Goal: Find specific page/section: Find specific page/section

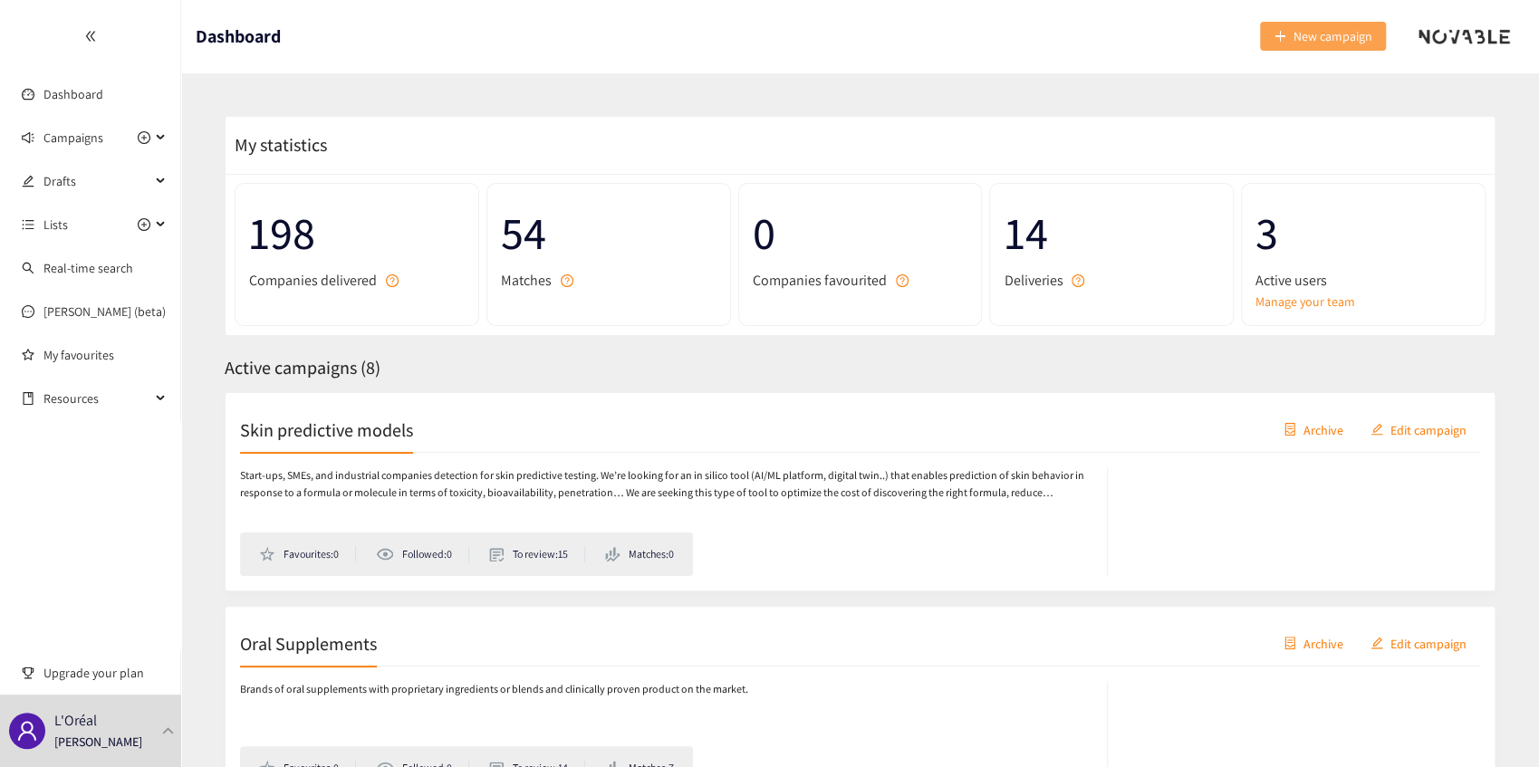
click at [1331, 30] on span "New campaign" at bounding box center [1332, 36] width 79 height 20
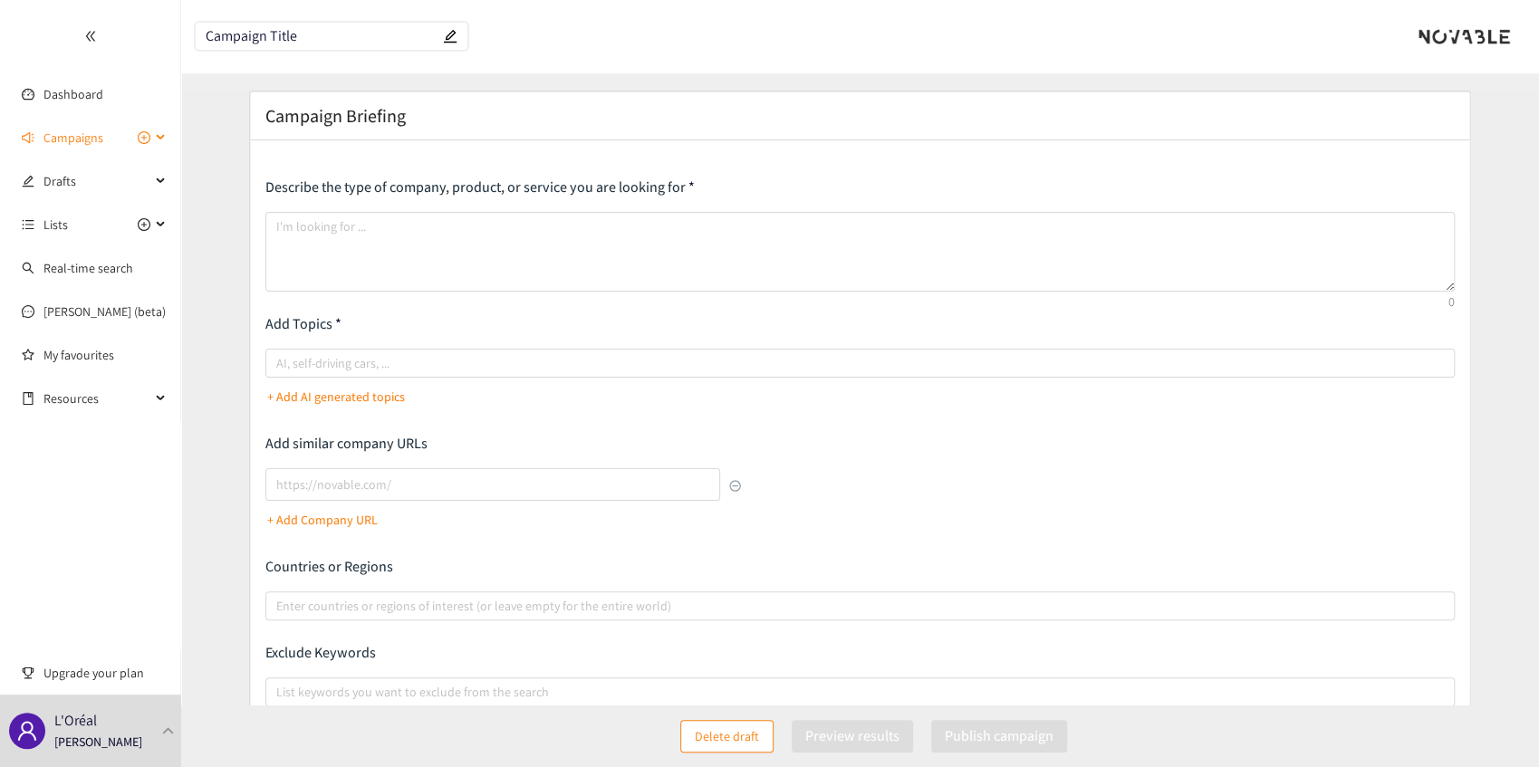
drag, startPoint x: 96, startPoint y: 139, endPoint x: 129, endPoint y: 150, distance: 34.7
click at [96, 139] on span "Campaigns" at bounding box center [73, 138] width 60 height 36
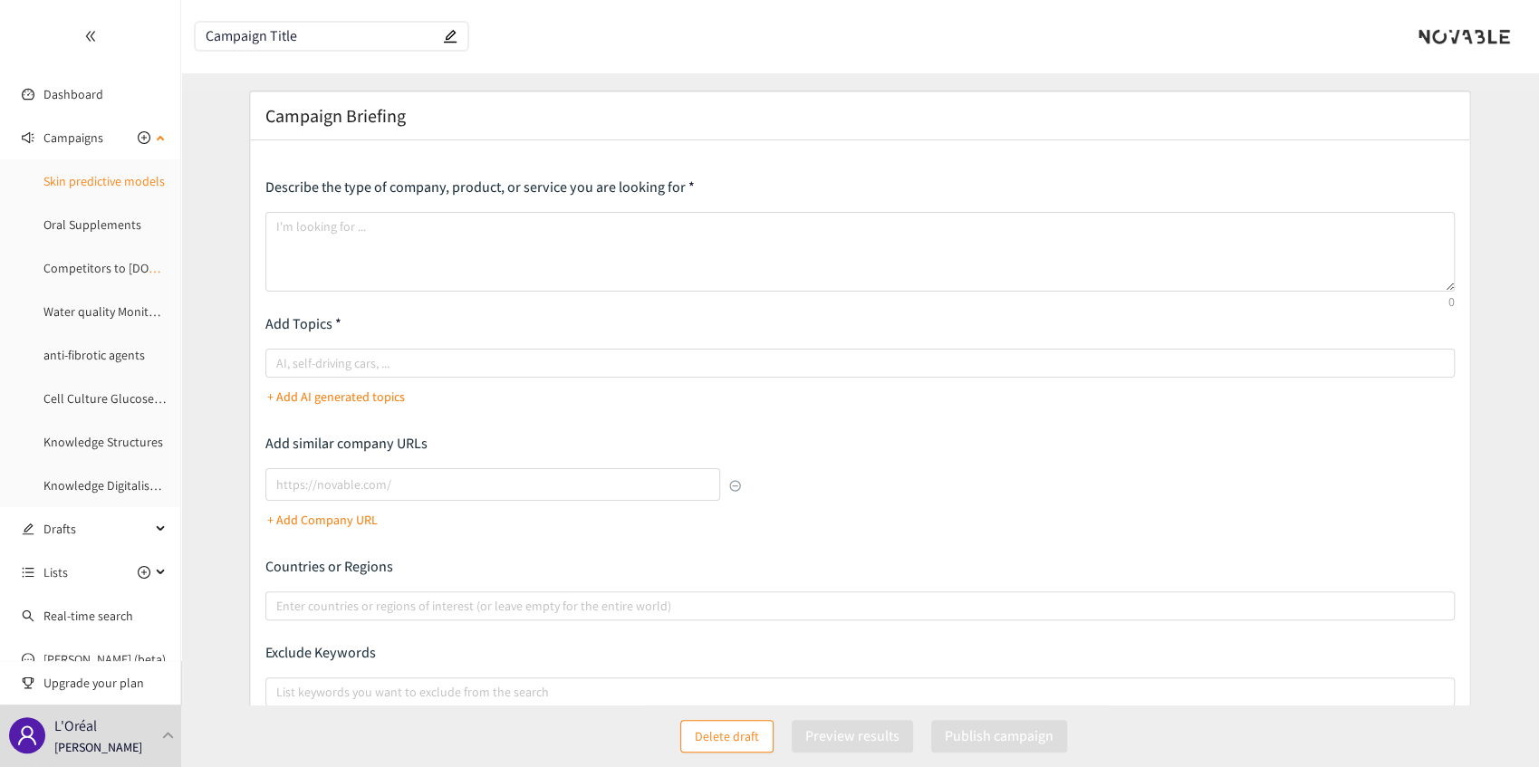
click at [112, 177] on link "Skin predictive models" at bounding box center [103, 181] width 121 height 16
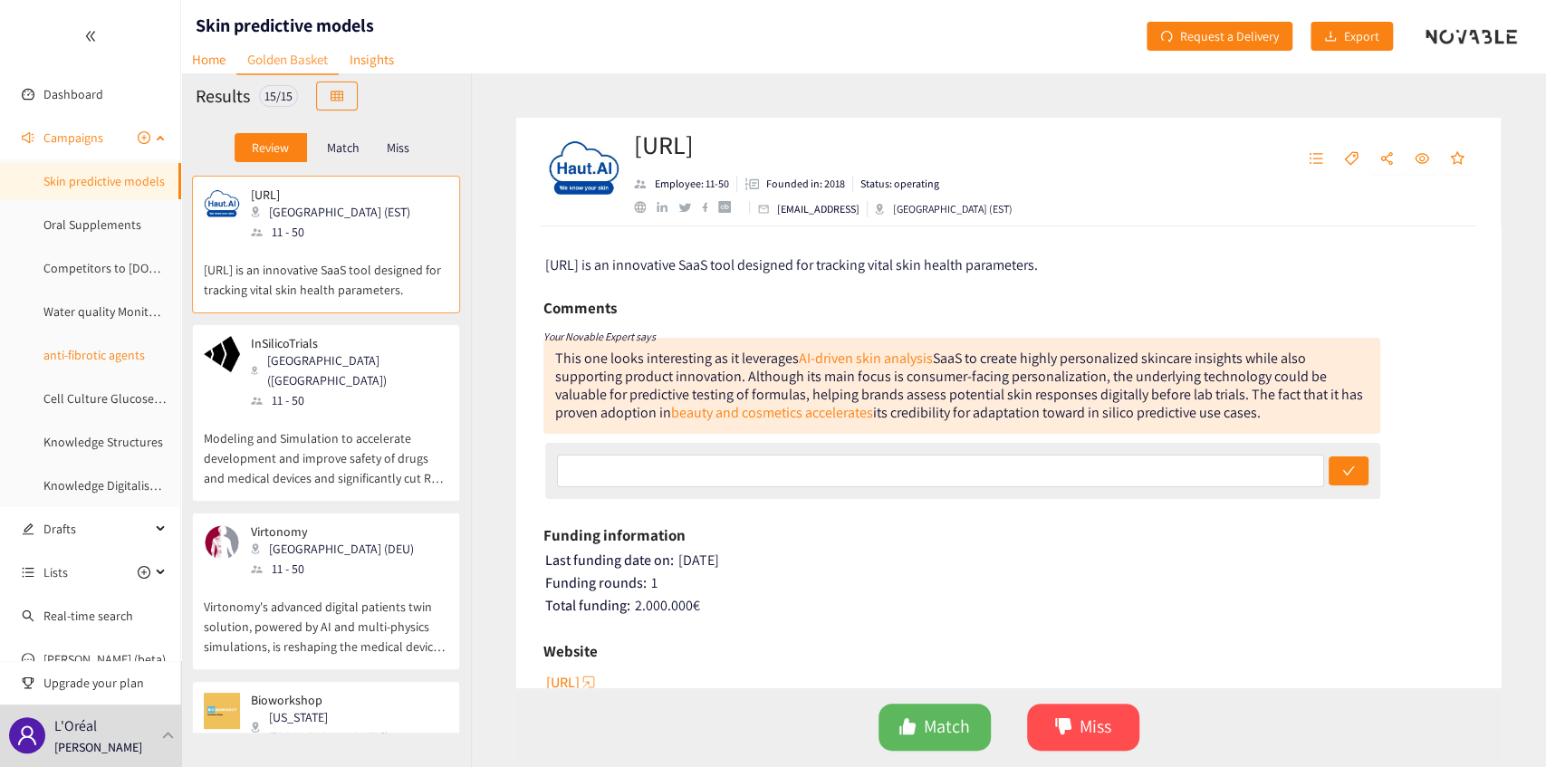
click at [101, 351] on link "anti-fibrotic agents" at bounding box center [93, 355] width 101 height 16
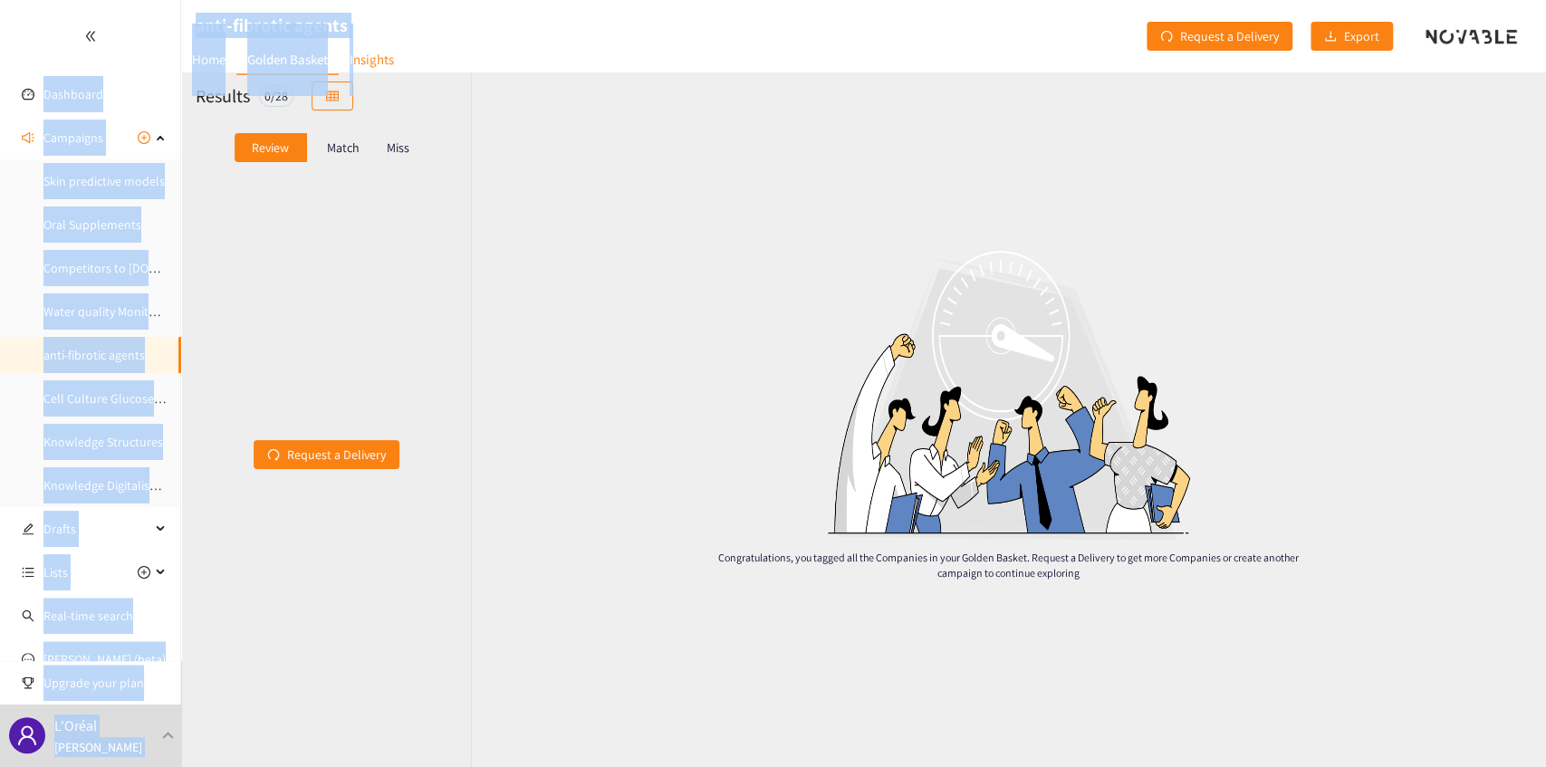
drag, startPoint x: 355, startPoint y: 27, endPoint x: 163, endPoint y: 14, distance: 192.5
click at [162, 14] on section "Dashboard Campaigns Skin predictive models Oral Supplements Competitors to [DOM…" at bounding box center [773, 383] width 1546 height 767
click at [355, 21] on header "anti-fibrotic agents Home Golden Basket Insights Request a Delivery Export" at bounding box center [863, 36] width 1365 height 72
click at [347, 23] on h1 "anti-fibrotic agents" at bounding box center [272, 25] width 152 height 25
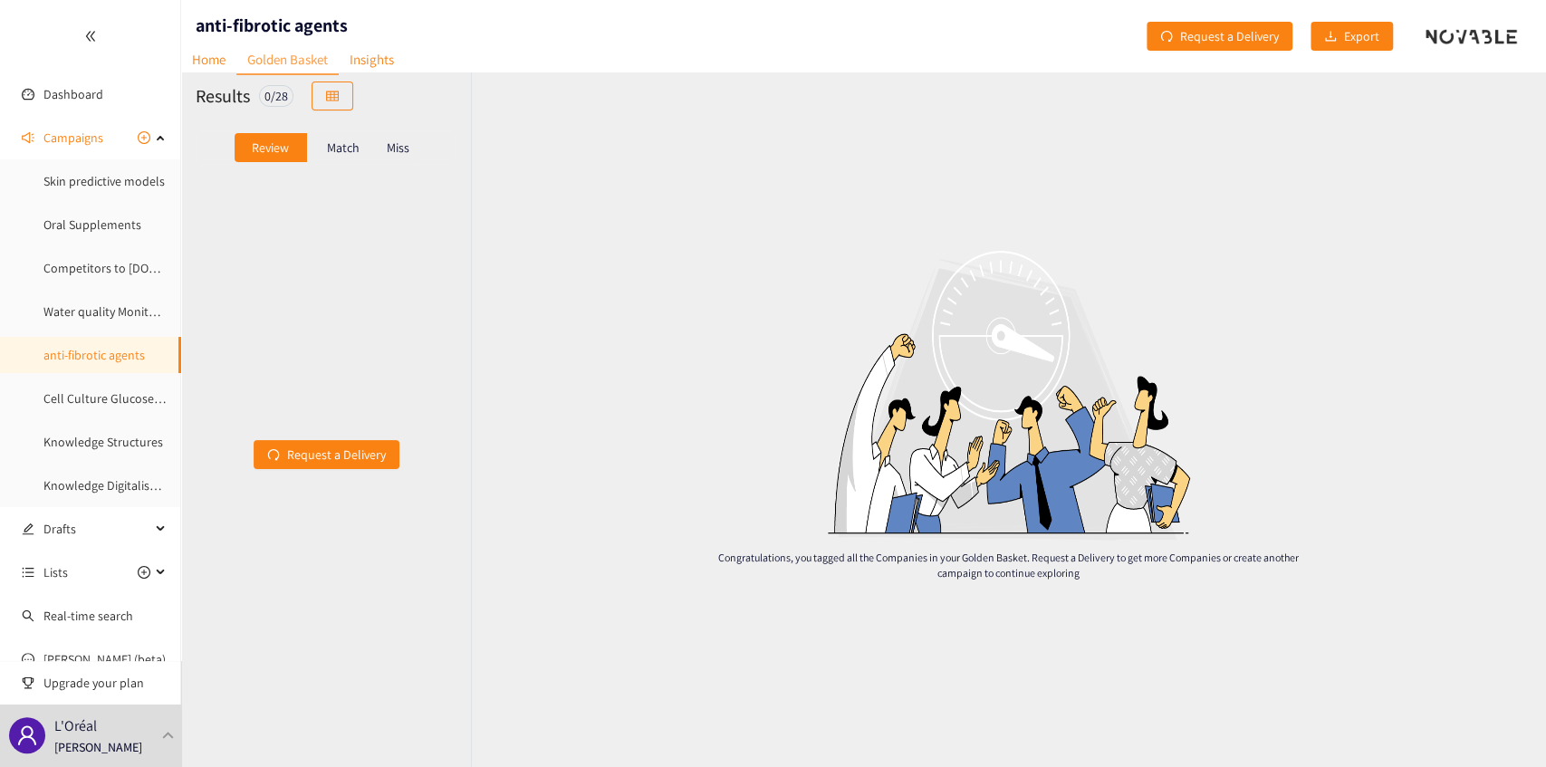
click at [326, 156] on div "Match" at bounding box center [343, 147] width 72 height 29
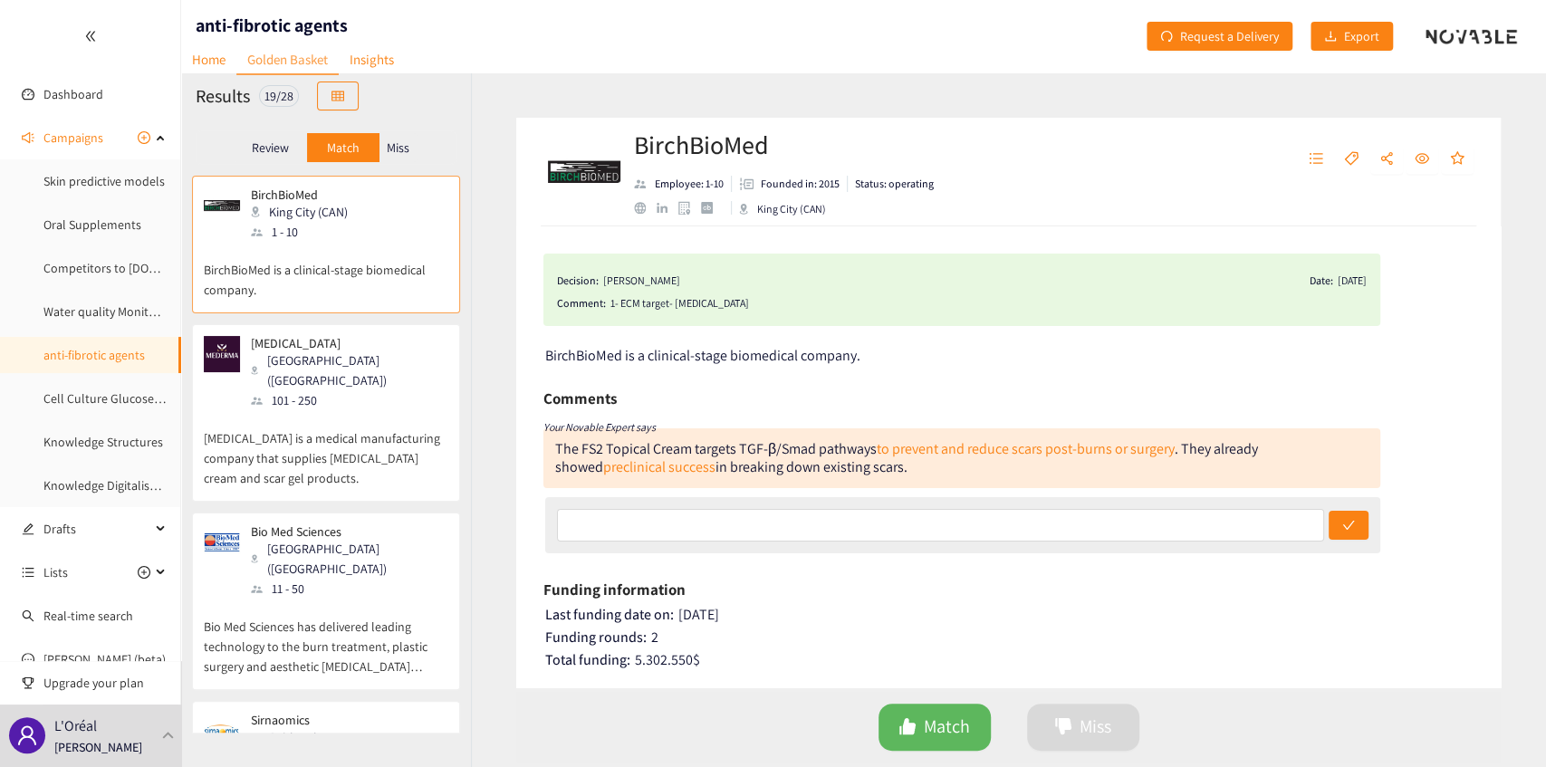
click at [313, 18] on h1 "anti-fibrotic agents" at bounding box center [272, 25] width 152 height 25
copy h1 "anti-fibrotic agents"
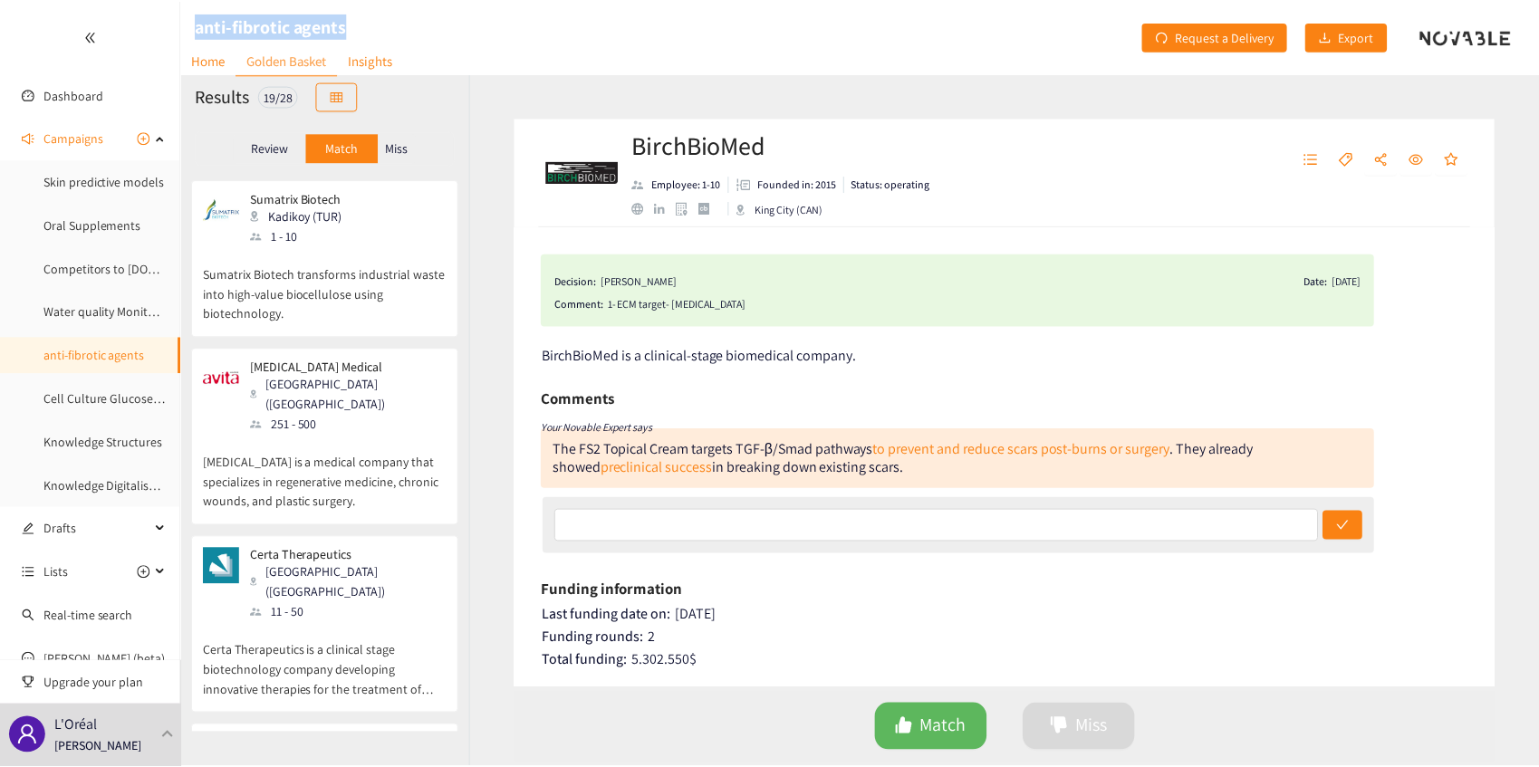
scroll to position [2554, 0]
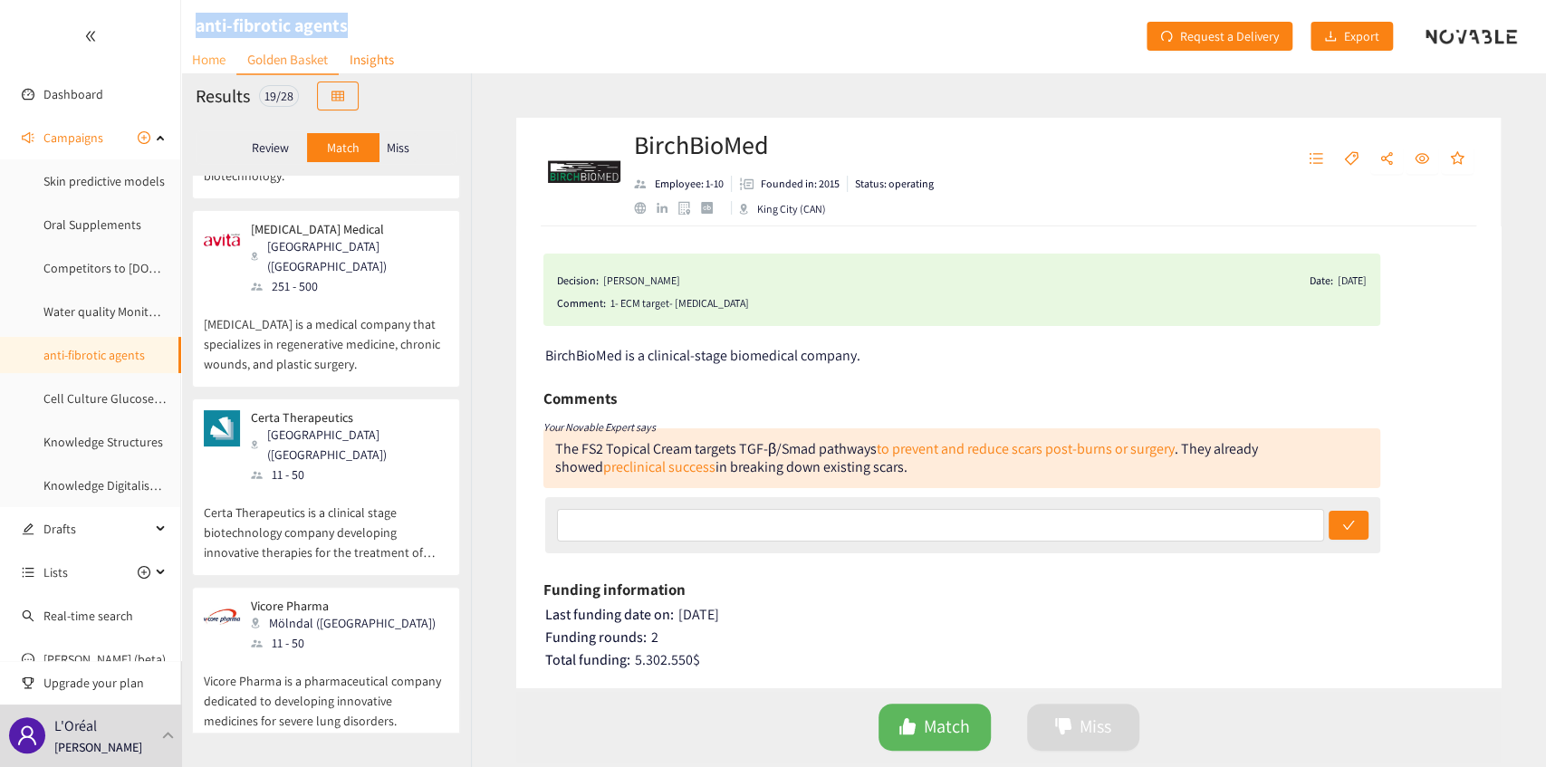
click at [216, 65] on link "Home" at bounding box center [208, 59] width 55 height 28
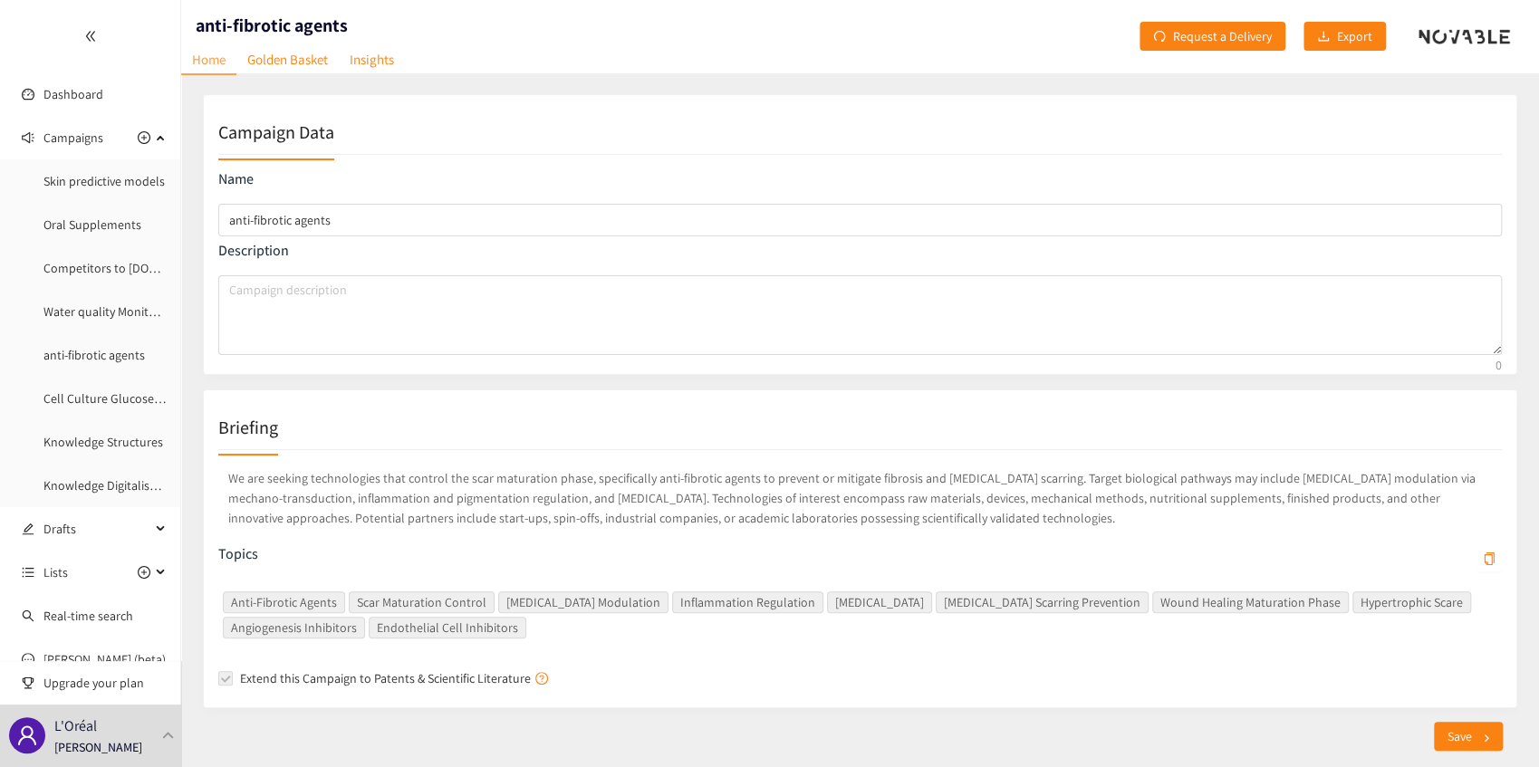
click at [310, 29] on nav "Home Golden Basket Insights" at bounding box center [293, 33] width 224 height 18
click at [348, 11] on header "anti-fibrotic agents Home Golden Basket Insights Request a Delivery Export" at bounding box center [860, 36] width 1358 height 72
drag, startPoint x: 318, startPoint y: 25, endPoint x: 234, endPoint y: 24, distance: 84.2
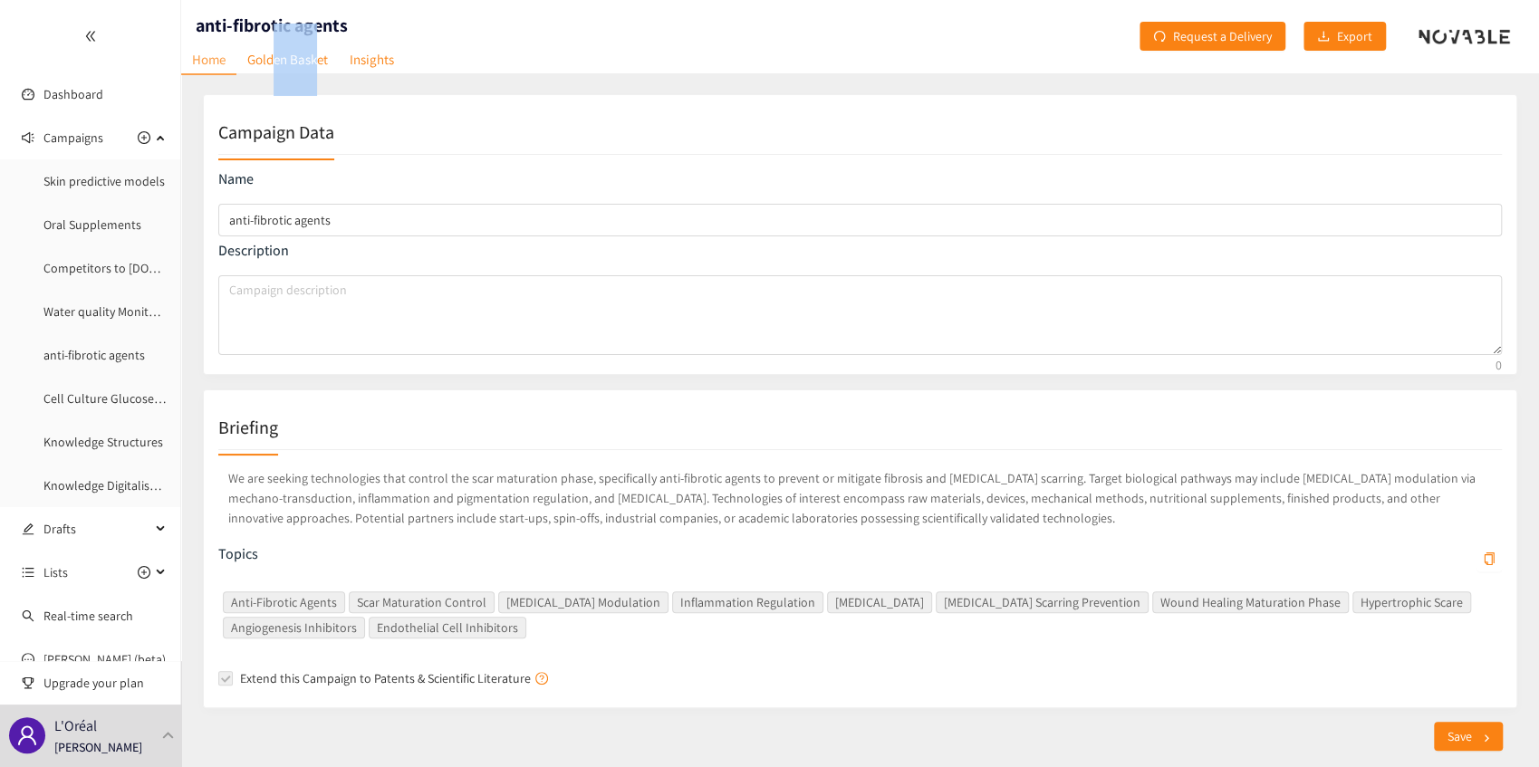
click at [270, 24] on nav "Home Golden Basket Insights" at bounding box center [293, 33] width 224 height 18
drag, startPoint x: 197, startPoint y: 18, endPoint x: 386, endPoint y: 0, distance: 189.3
click at [353, 12] on header "anti-fibrotic agents Home Golden Basket Insights Request a Delivery Export" at bounding box center [860, 36] width 1358 height 72
copy h1 "anti-fibrotic agents"
click at [83, 149] on span "Campaigns" at bounding box center [73, 138] width 60 height 36
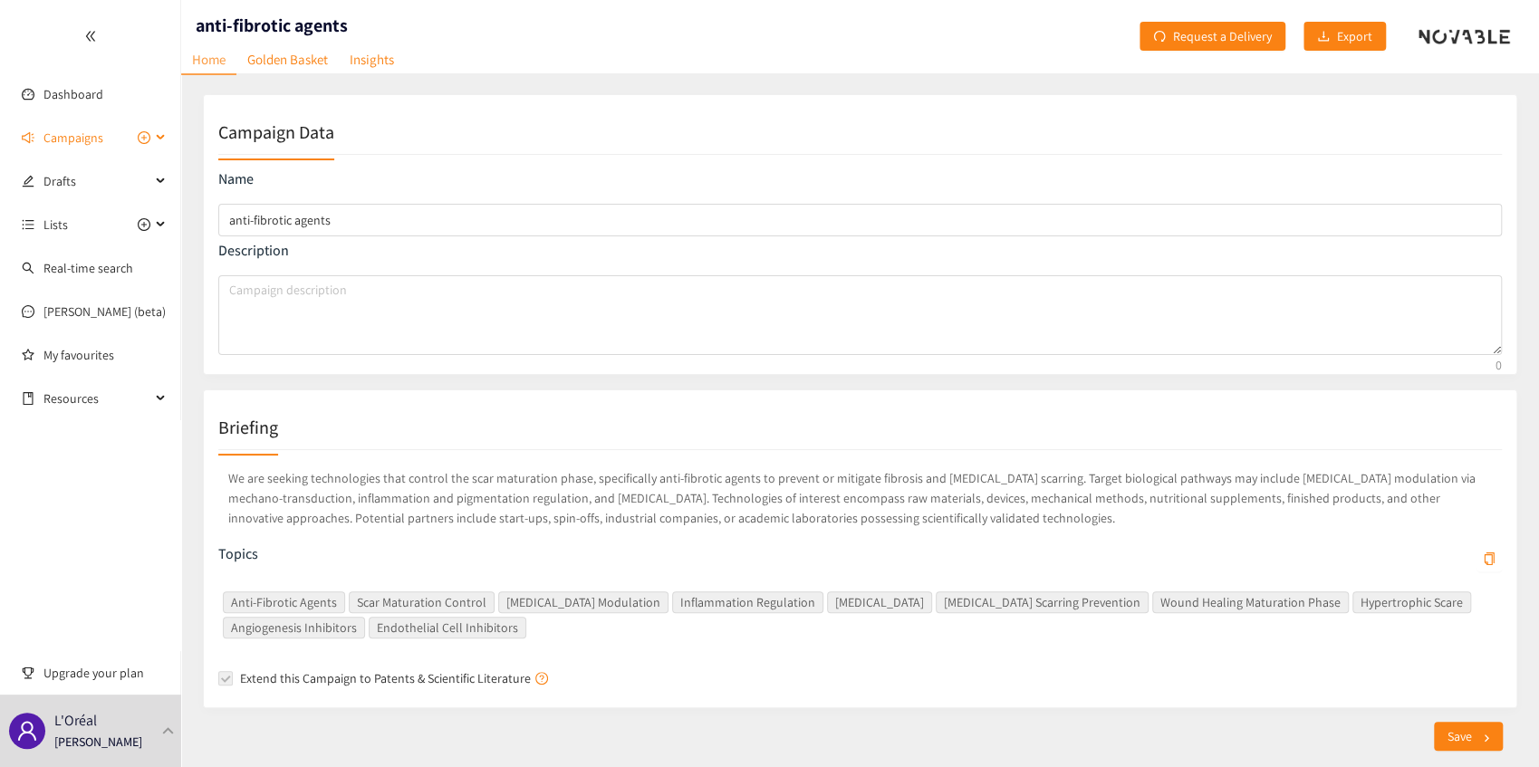
click at [89, 142] on span "Campaigns" at bounding box center [73, 138] width 60 height 36
